Goal: Task Accomplishment & Management: Use online tool/utility

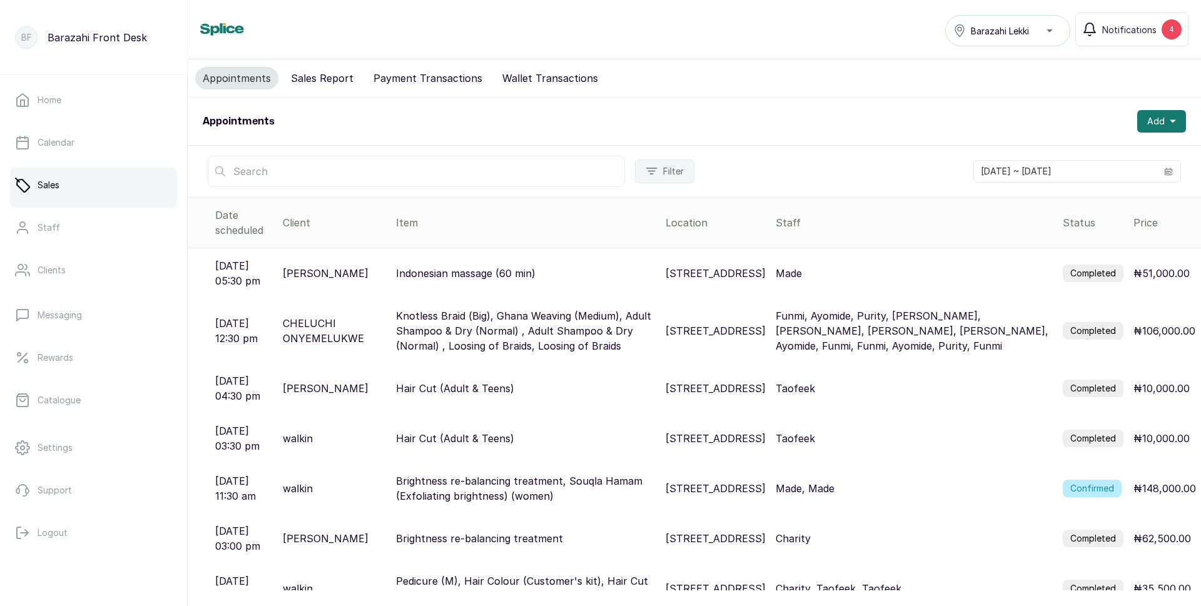
click at [1104, 336] on label "Completed" at bounding box center [1092, 331] width 61 height 18
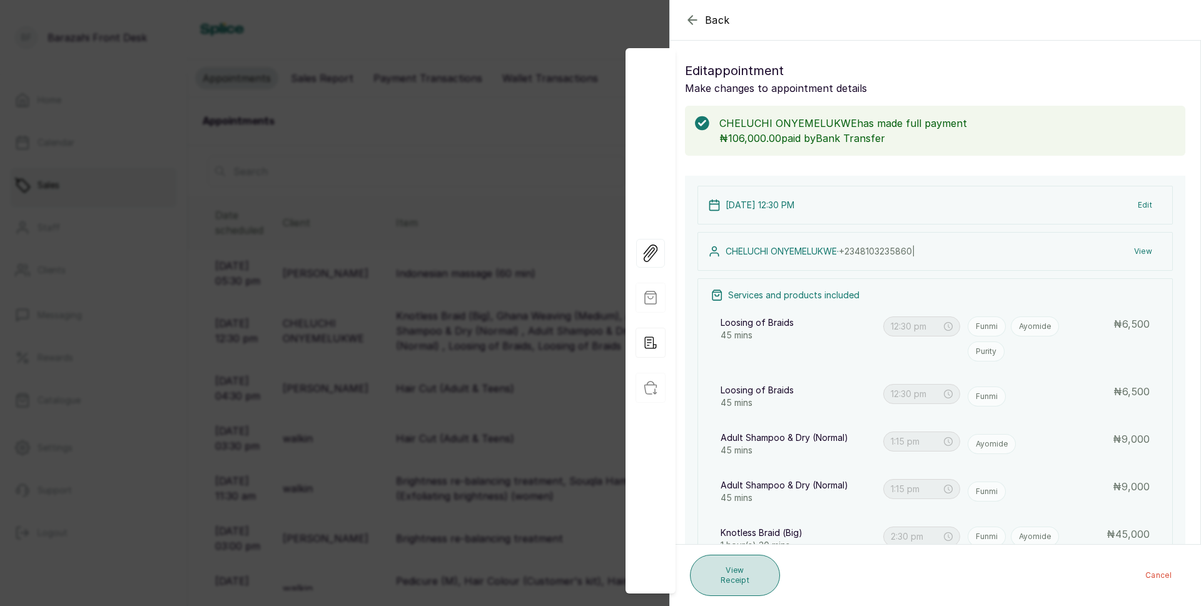
click at [740, 574] on button "View Receipt" at bounding box center [735, 575] width 90 height 41
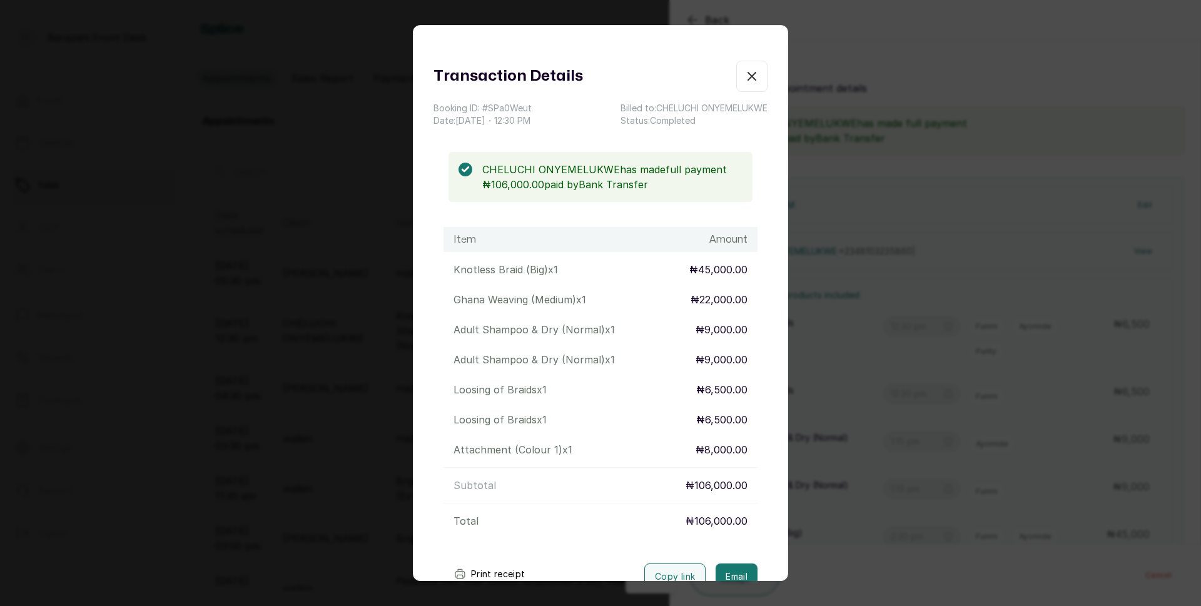
scroll to position [63, 0]
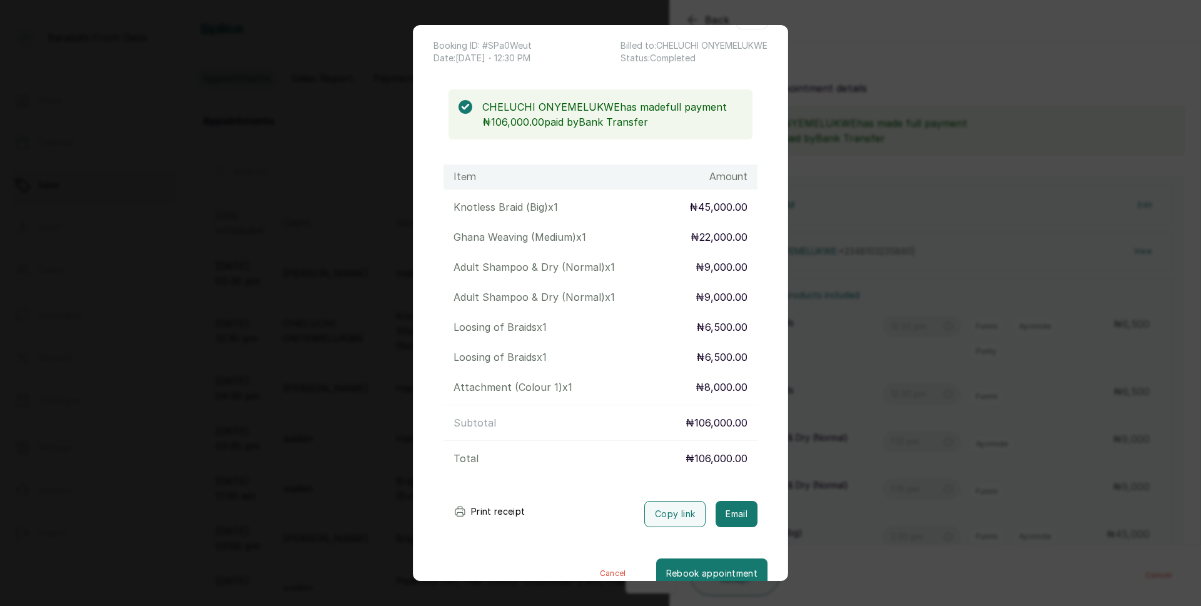
click at [503, 519] on button "Print receipt" at bounding box center [489, 511] width 92 height 25
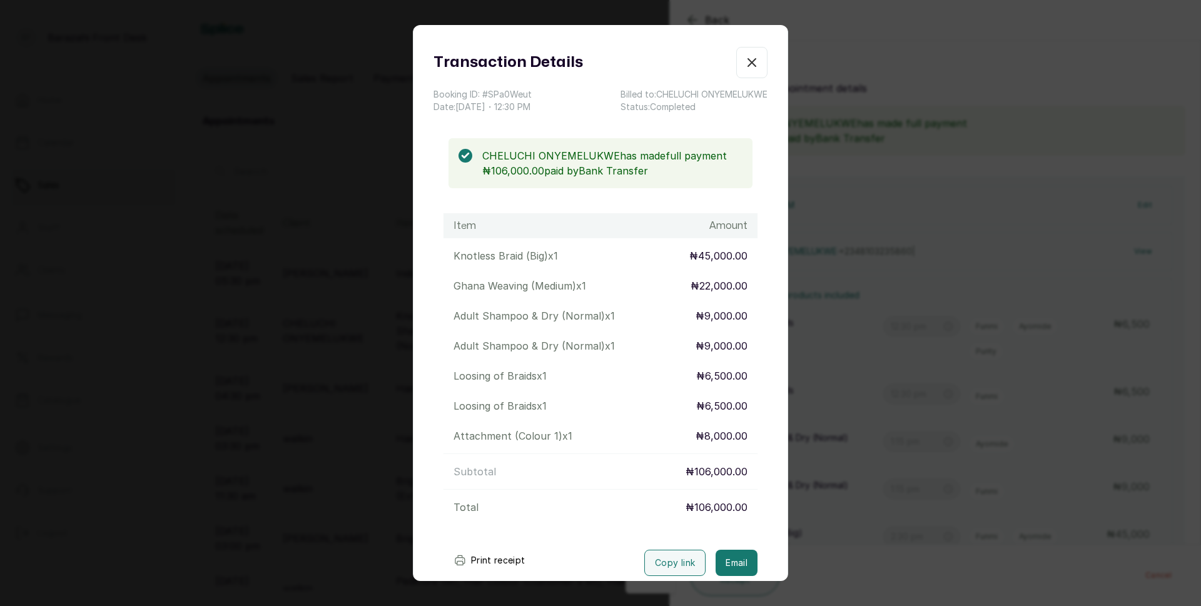
click at [744, 69] on icon "button" at bounding box center [751, 62] width 15 height 15
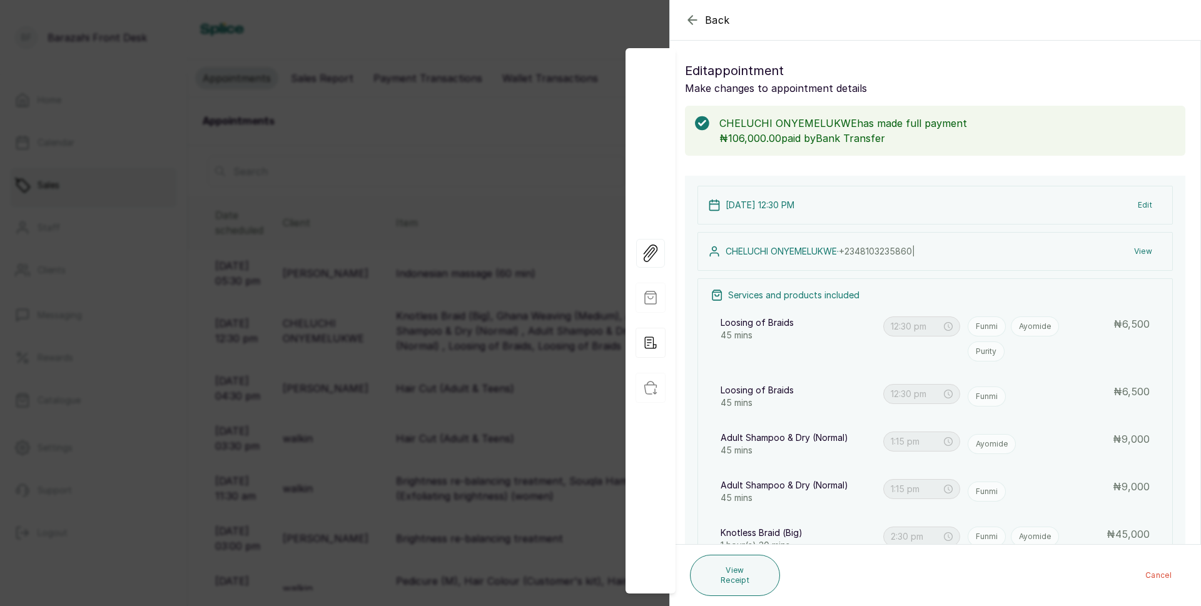
click at [692, 19] on icon "button" at bounding box center [692, 20] width 15 height 15
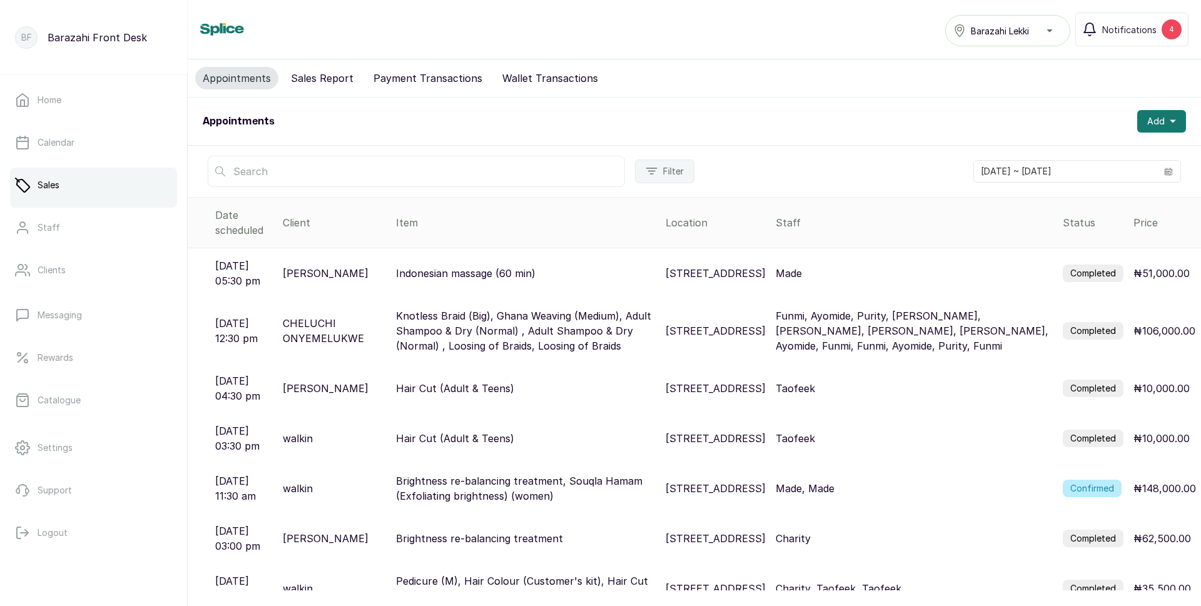
click at [765, 266] on p "[STREET_ADDRESS]" at bounding box center [715, 273] width 100 height 15
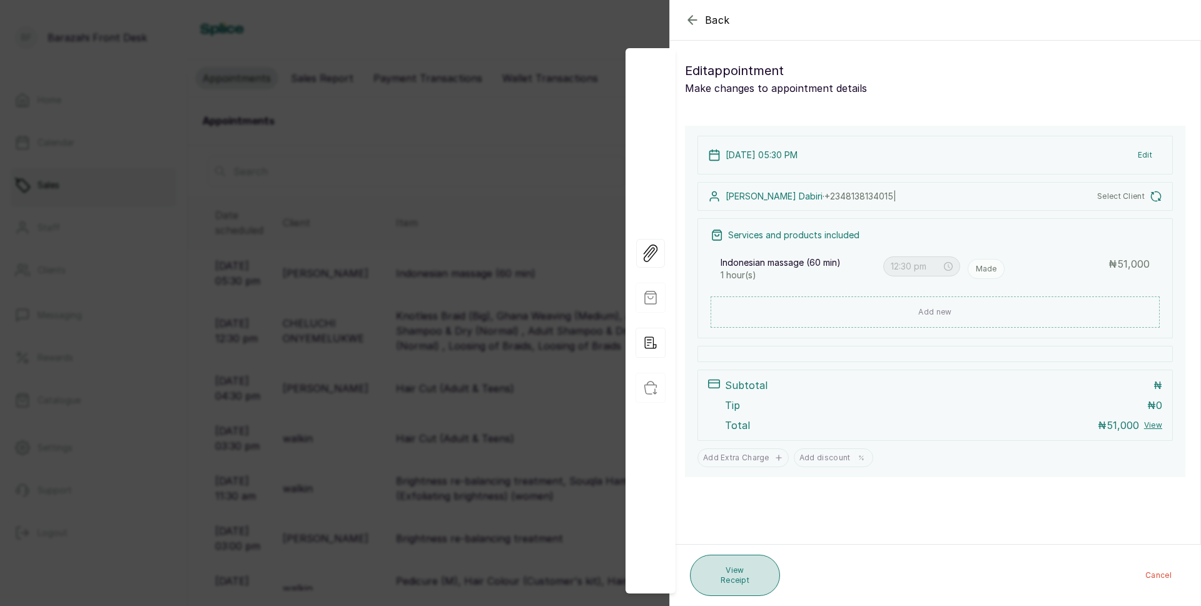
type input "5:30 pm"
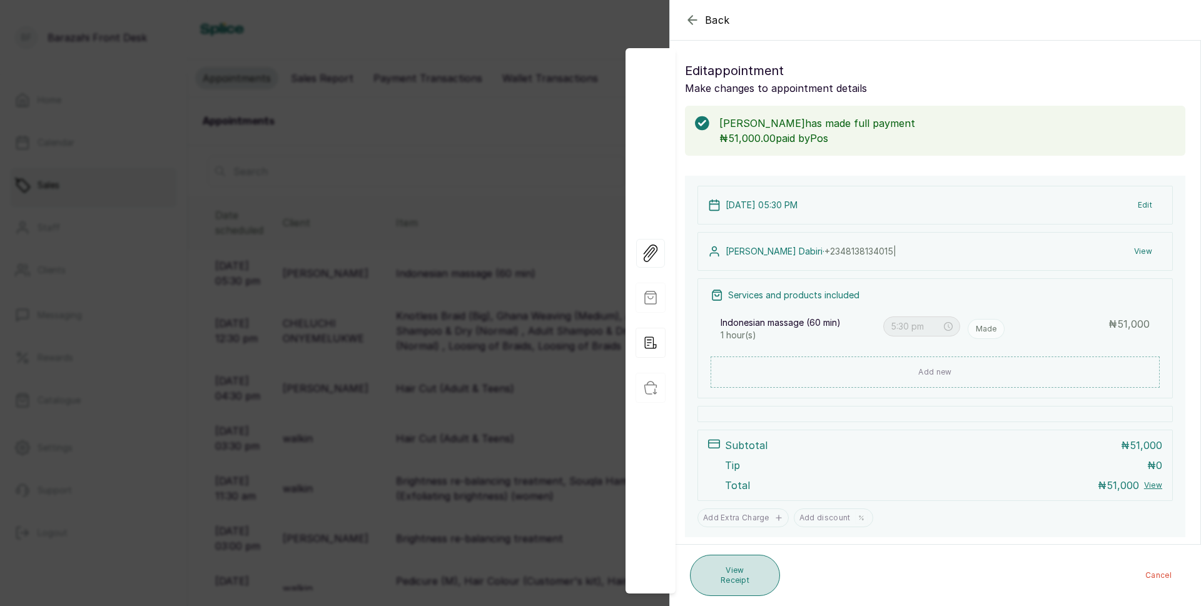
click at [740, 581] on button "View Receipt" at bounding box center [735, 575] width 90 height 41
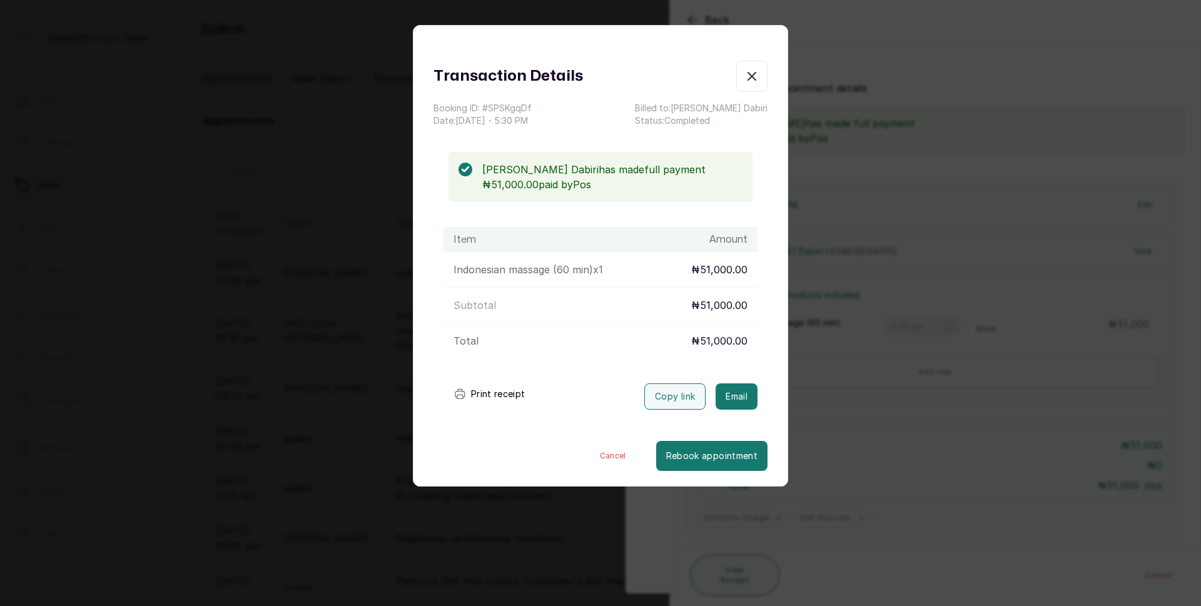
click at [486, 394] on button "Print receipt" at bounding box center [489, 393] width 92 height 25
